Goal: Ask a question

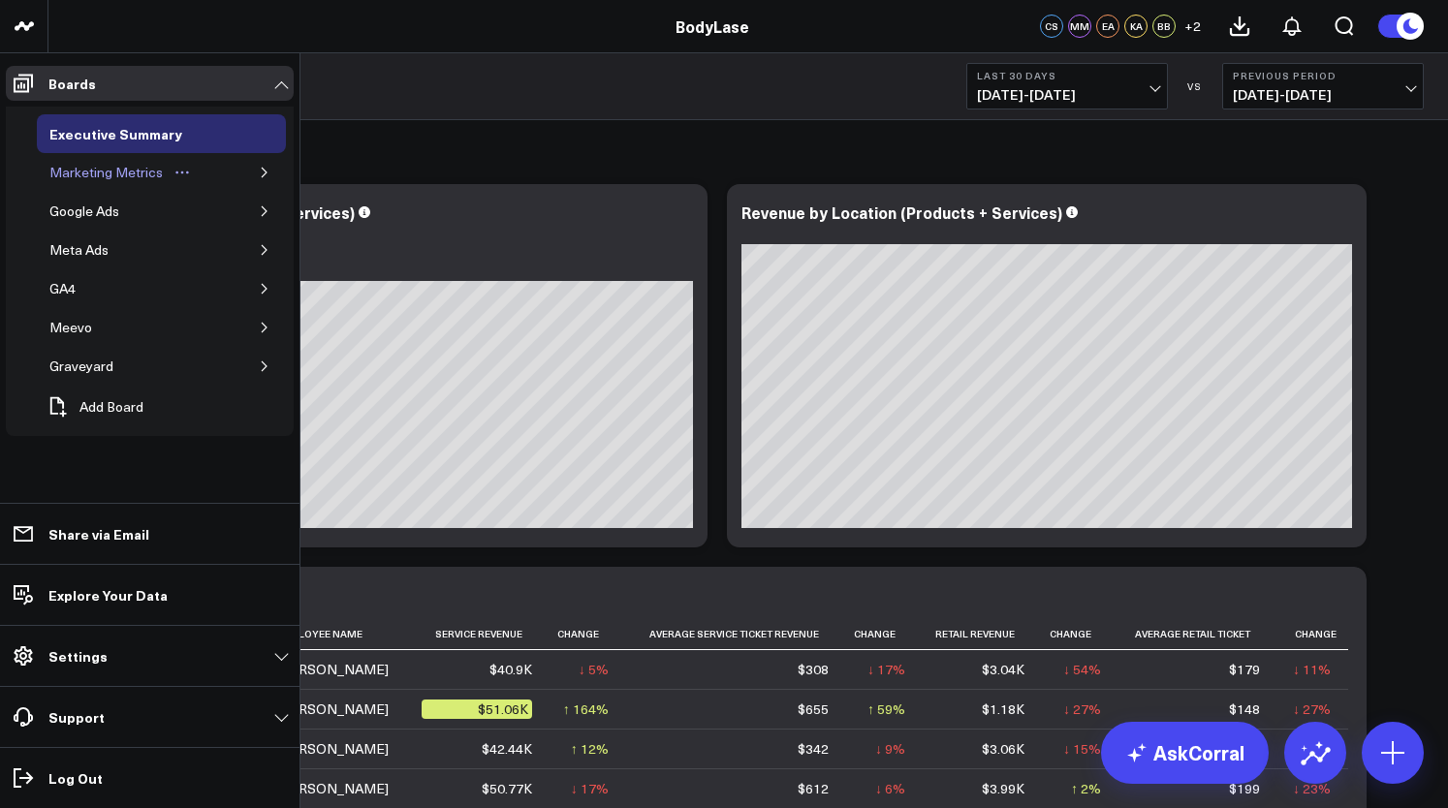
click at [97, 181] on div "Marketing Metrics" at bounding box center [106, 172] width 123 height 23
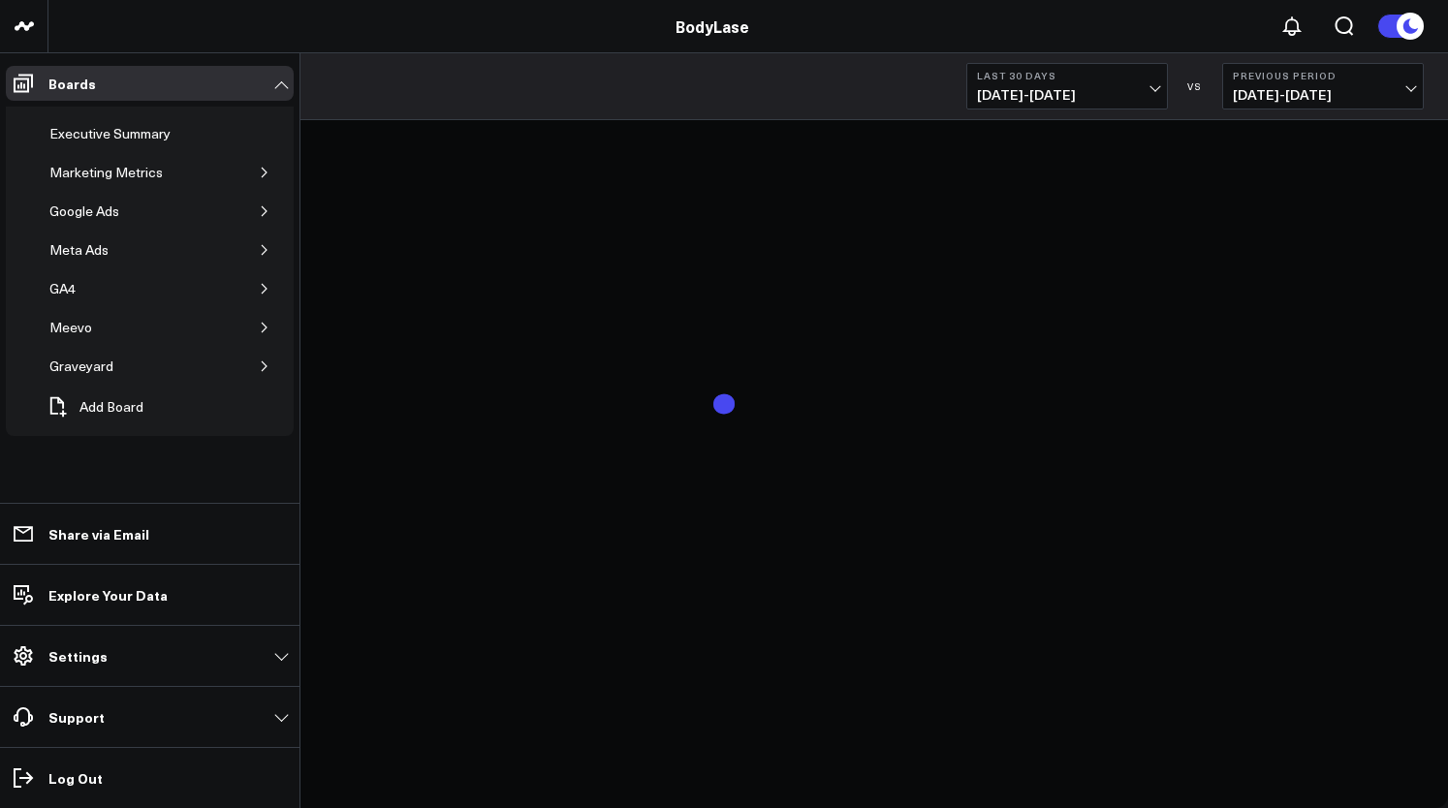
click at [1077, 82] on button "Last 30 Days [DATE] - [DATE]" at bounding box center [1067, 86] width 202 height 47
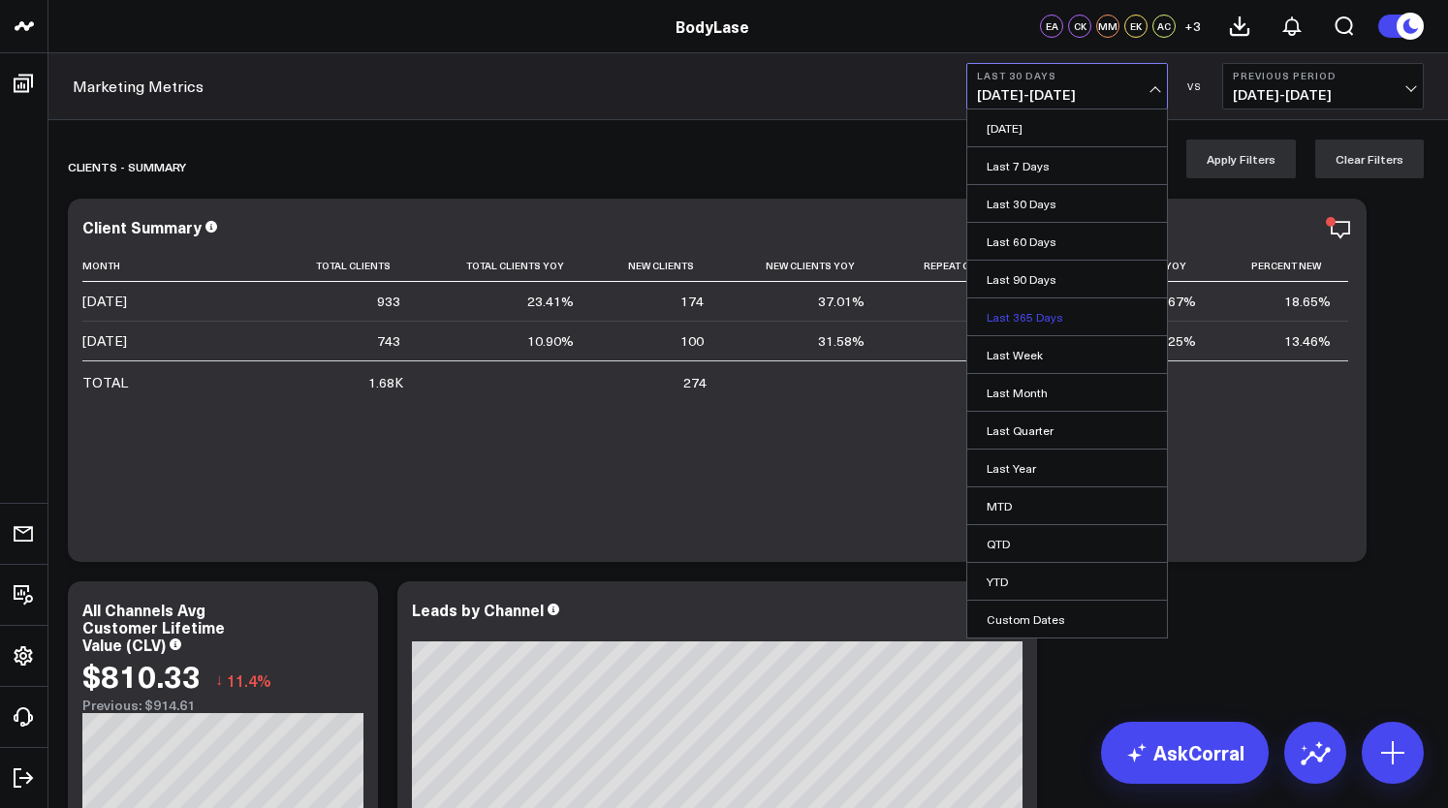
click at [1025, 320] on link "Last 365 Days" at bounding box center [1067, 316] width 200 height 37
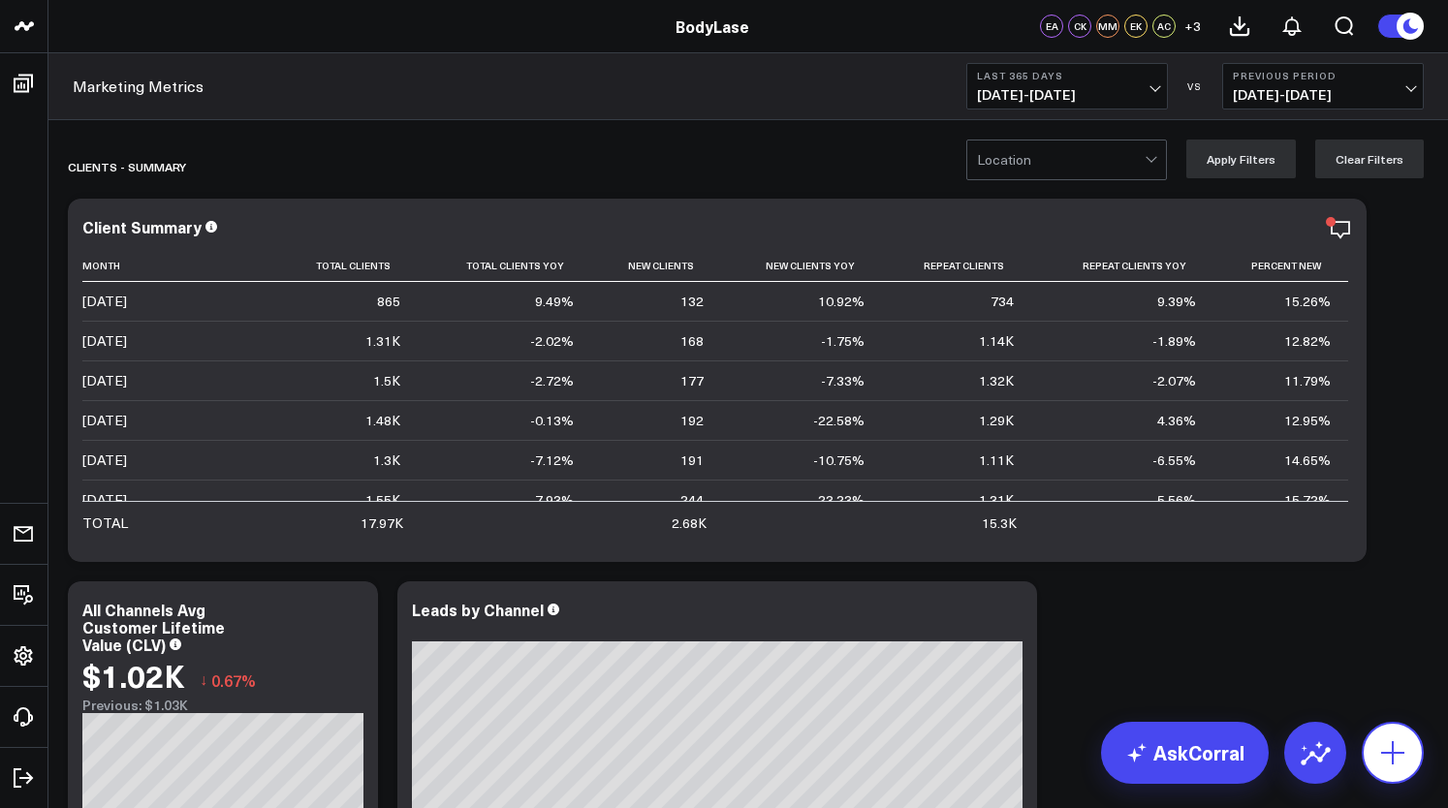
click at [1391, 731] on button at bounding box center [1392, 753] width 62 height 62
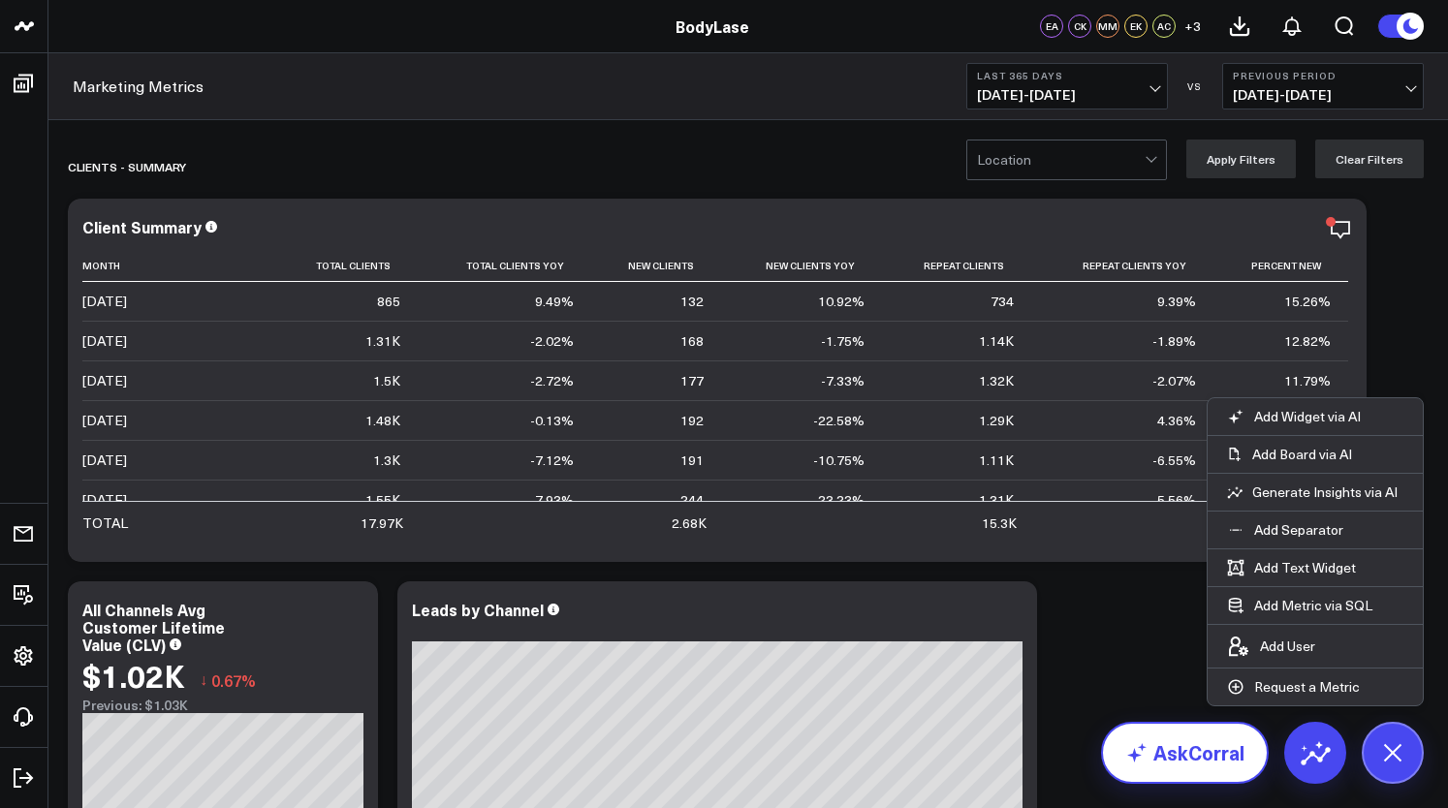
click at [1199, 752] on link "AskCorral" at bounding box center [1185, 753] width 168 height 62
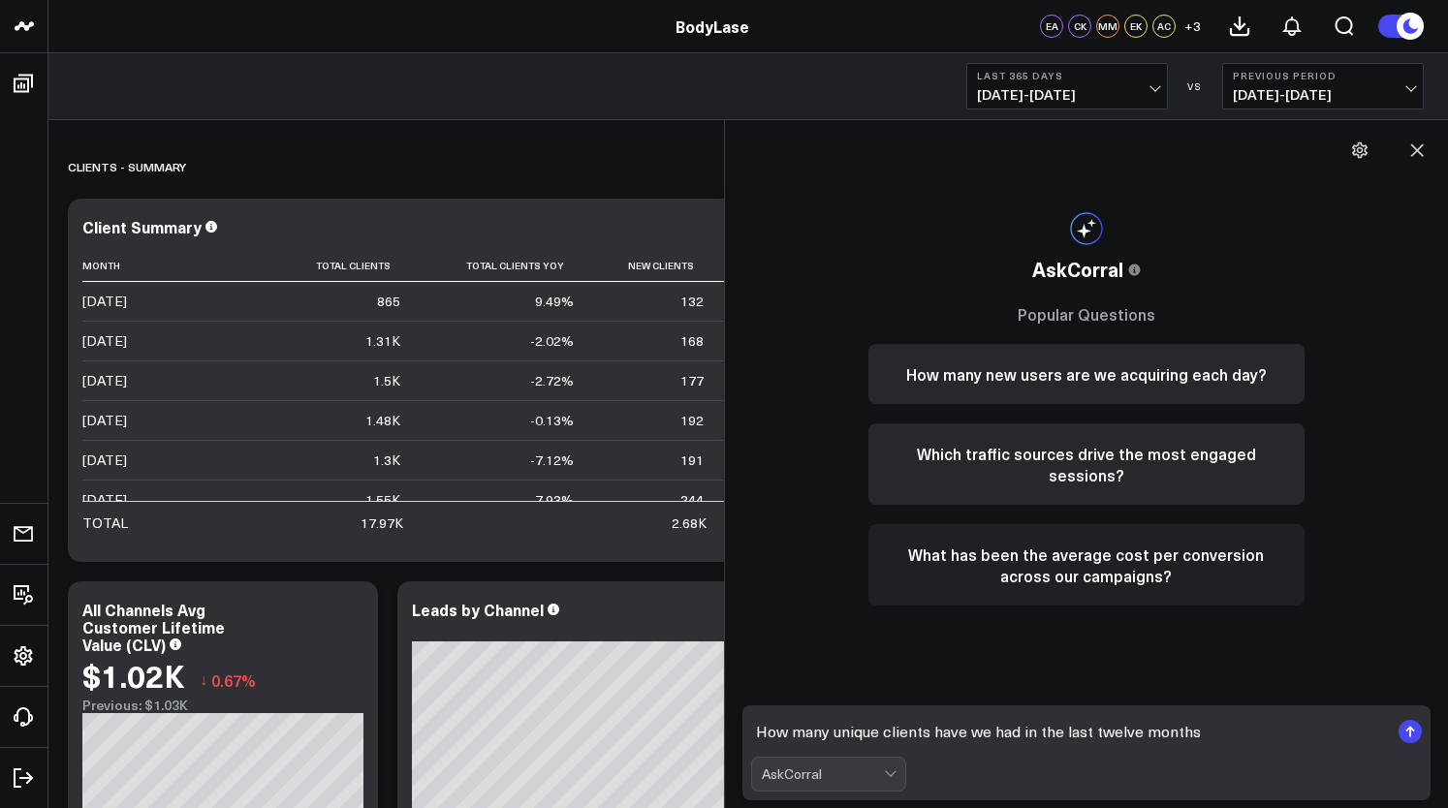
type textarea "How many unique clients have we had in the last twelve months?"
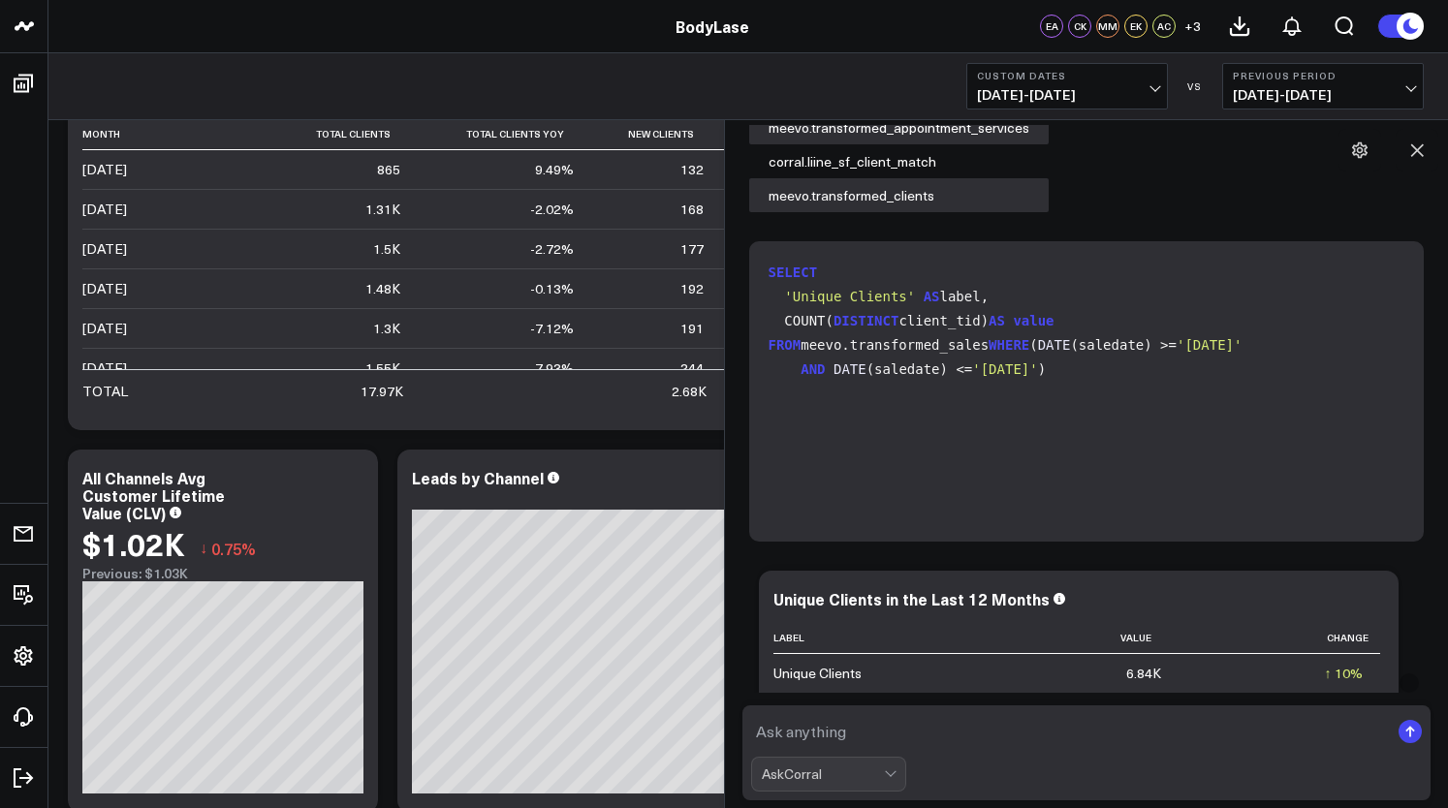
scroll to position [229, 0]
